Goal: Task Accomplishment & Management: Use online tool/utility

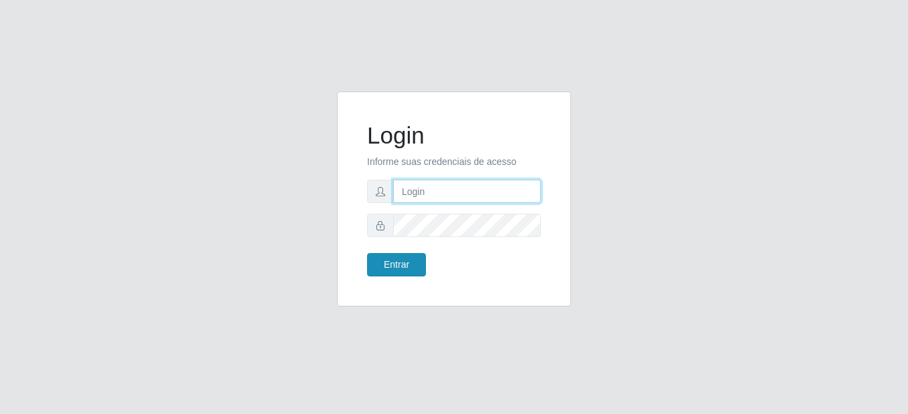
type input "mariabemais@B8"
click at [396, 262] on button "Entrar" at bounding box center [396, 264] width 59 height 23
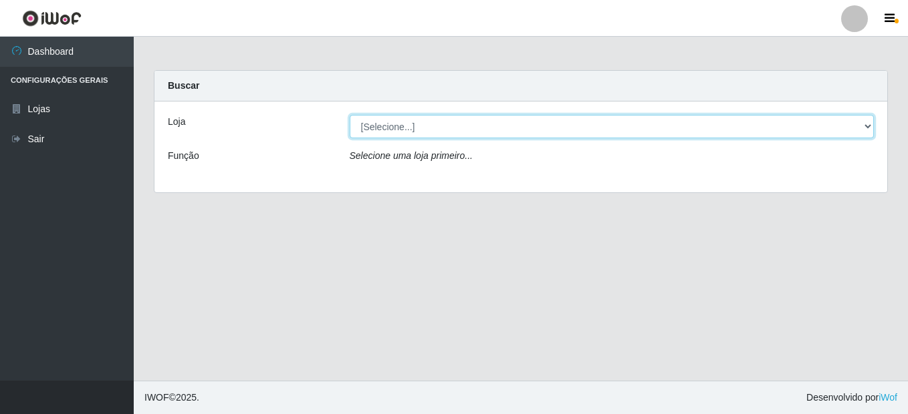
click at [868, 127] on select "[Selecione...] Bemais Supermercados - B8 [PERSON_NAME]" at bounding box center [612, 126] width 525 height 23
select select "413"
click at [350, 115] on select "[Selecione...] Bemais Supermercados - B8 [PERSON_NAME]" at bounding box center [612, 126] width 525 height 23
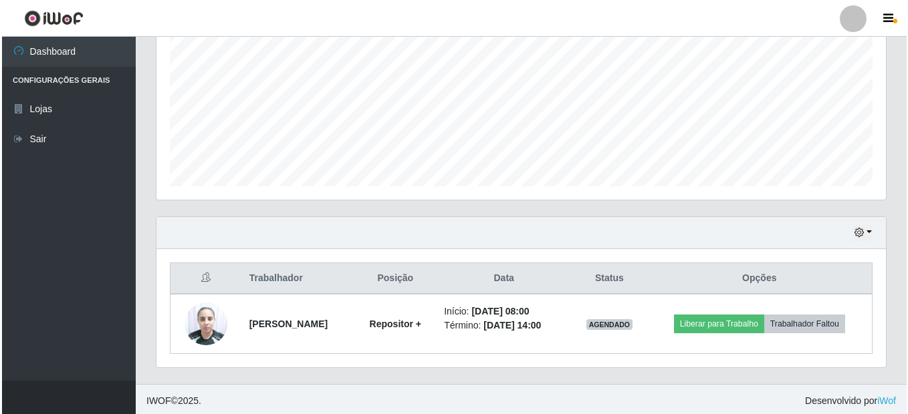
scroll to position [295, 0]
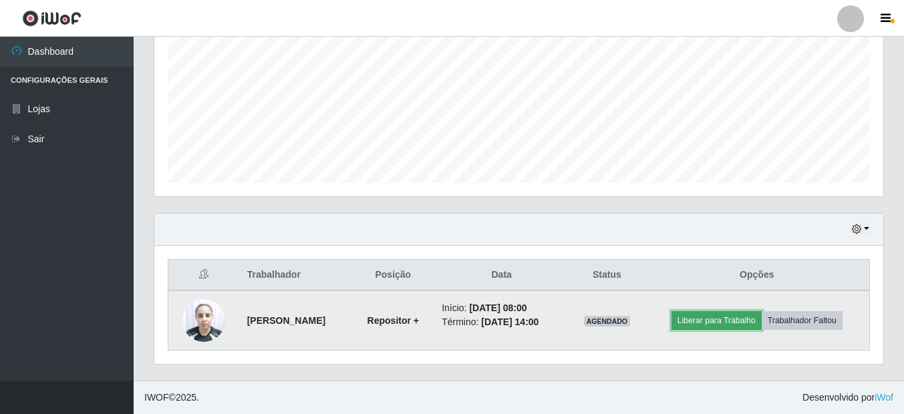
click at [718, 320] on button "Liberar para Trabalho" at bounding box center [717, 321] width 90 height 19
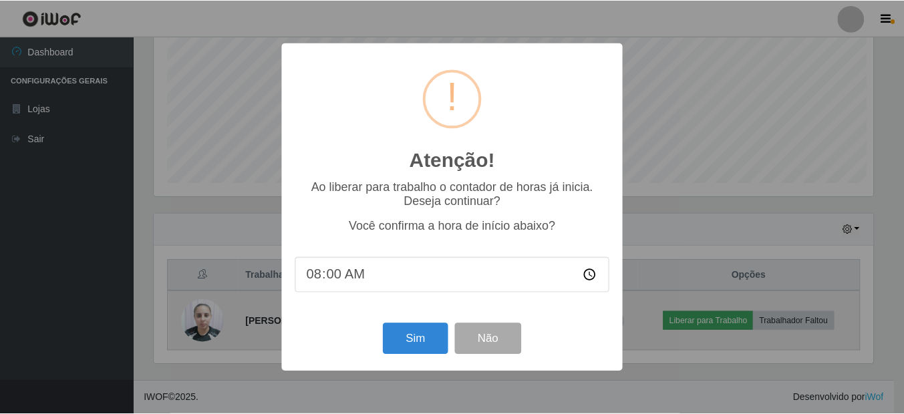
scroll to position [277, 723]
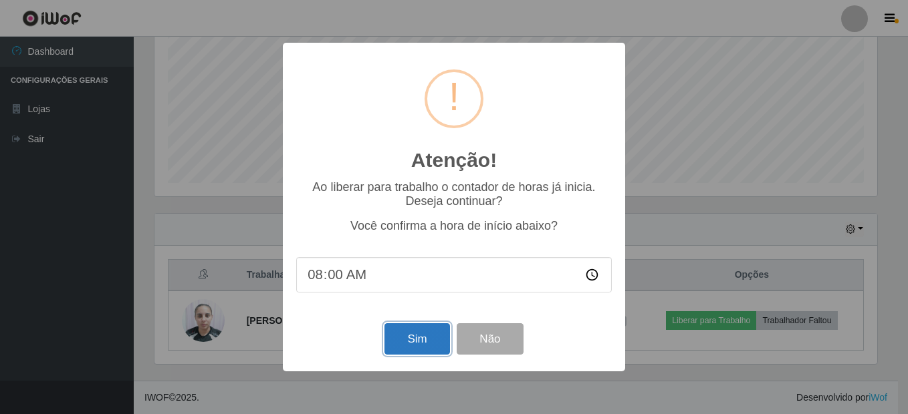
click at [431, 349] on button "Sim" at bounding box center [416, 339] width 65 height 31
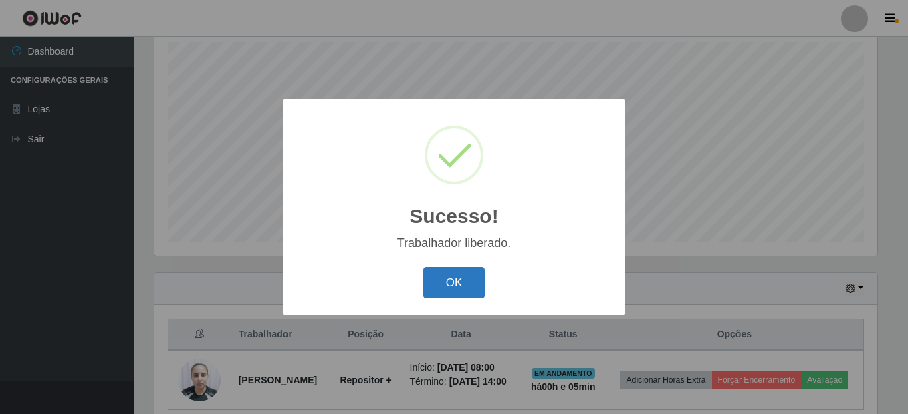
click at [463, 285] on button "OK" at bounding box center [454, 282] width 62 height 31
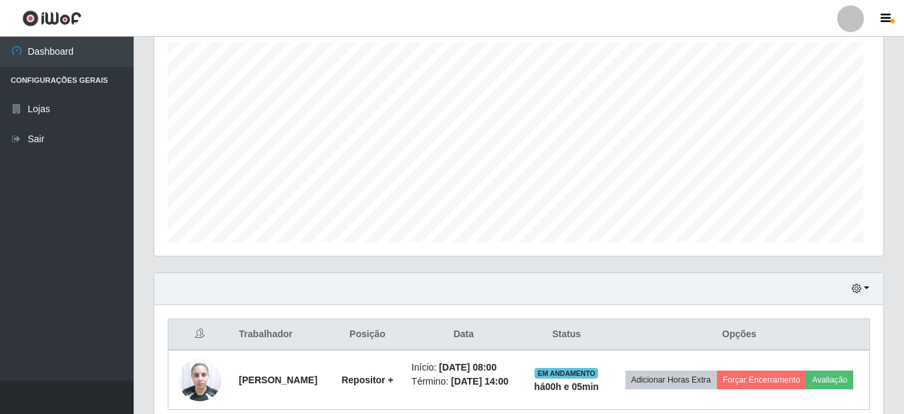
scroll to position [277, 729]
